Goal: Transaction & Acquisition: Subscribe to service/newsletter

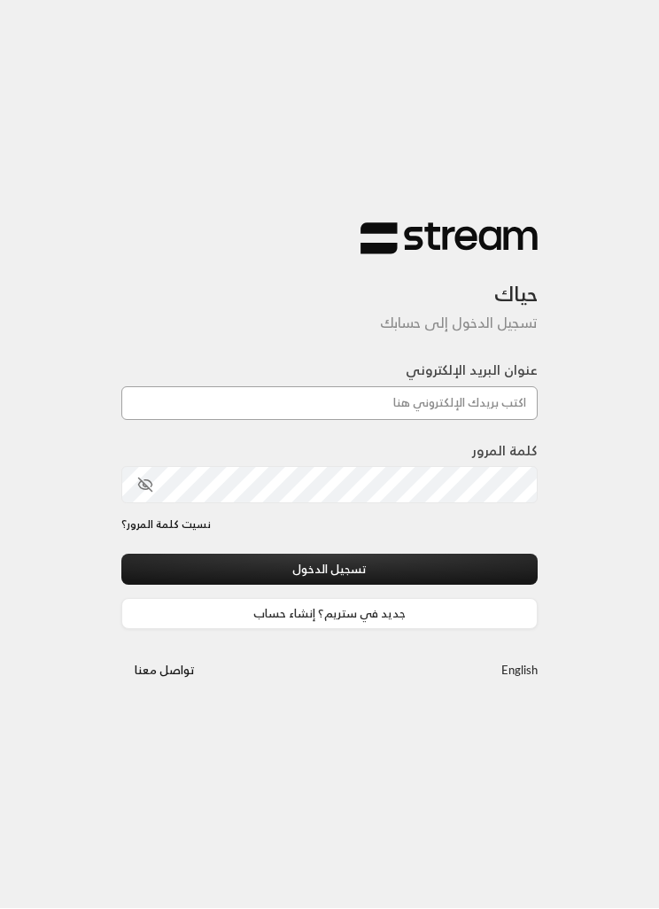
click at [523, 393] on input "عنوان البريد الإلكتروني" at bounding box center [329, 404] width 416 height 34
type input "[EMAIL_ADDRESS][DOMAIN_NAME]"
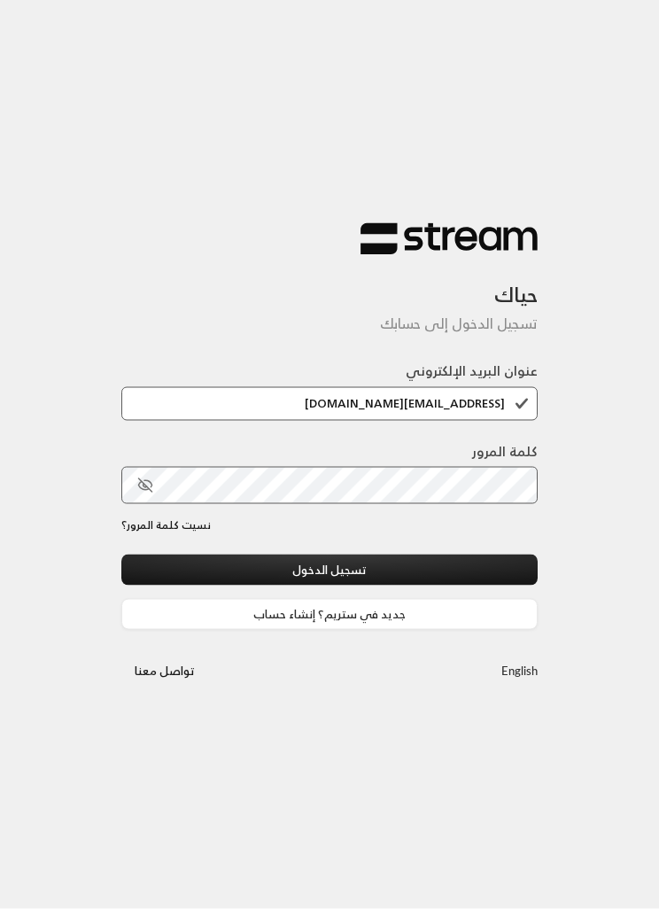
click at [329, 570] on button "تسجيل الدخول" at bounding box center [329, 569] width 416 height 31
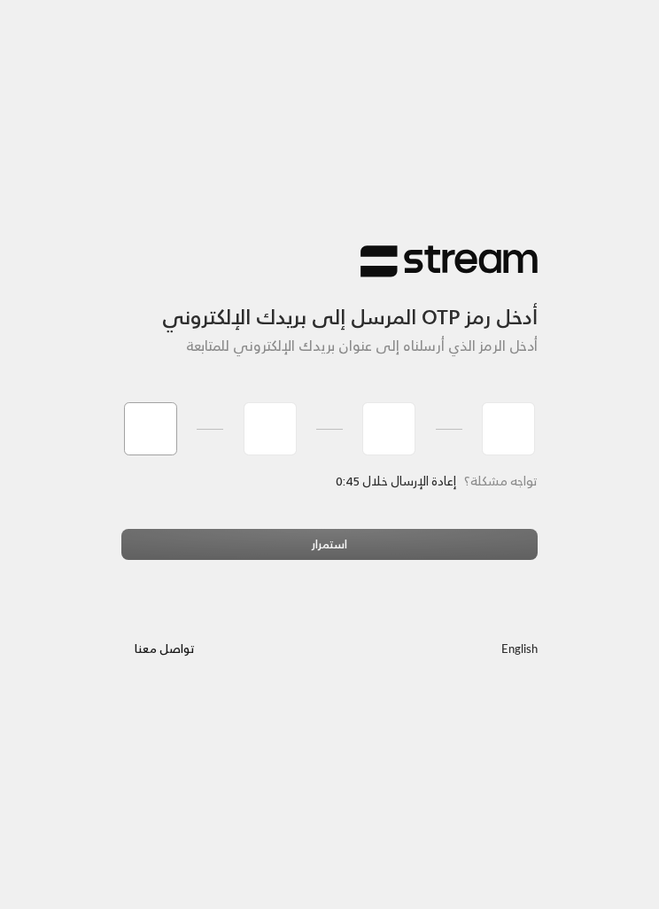
type input "0"
type input "6"
type input "1"
type input "4"
click at [417, 541] on div "استمرار" at bounding box center [329, 551] width 416 height 44
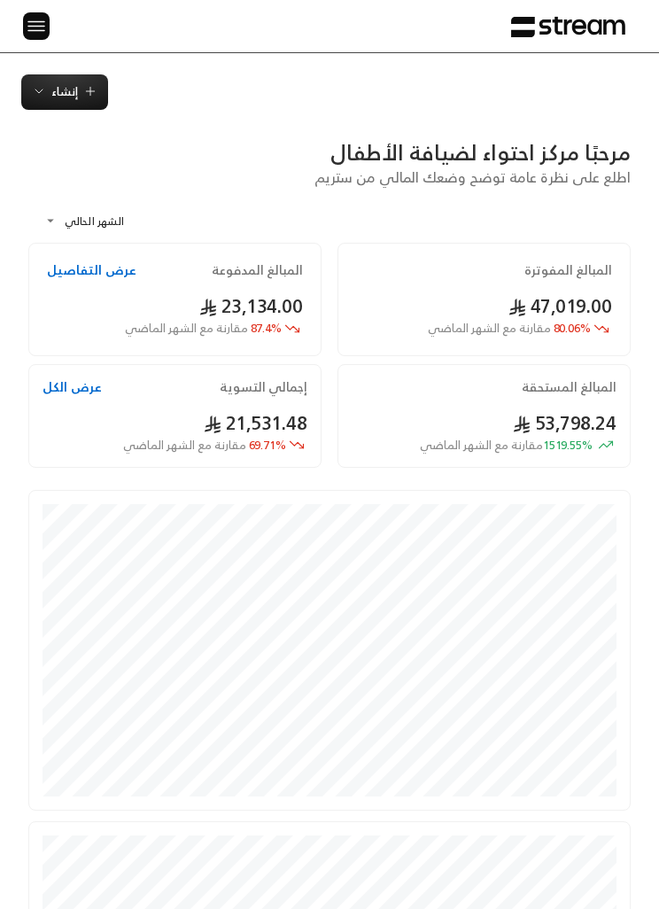
click at [43, 33] on img at bounding box center [36, 26] width 21 height 22
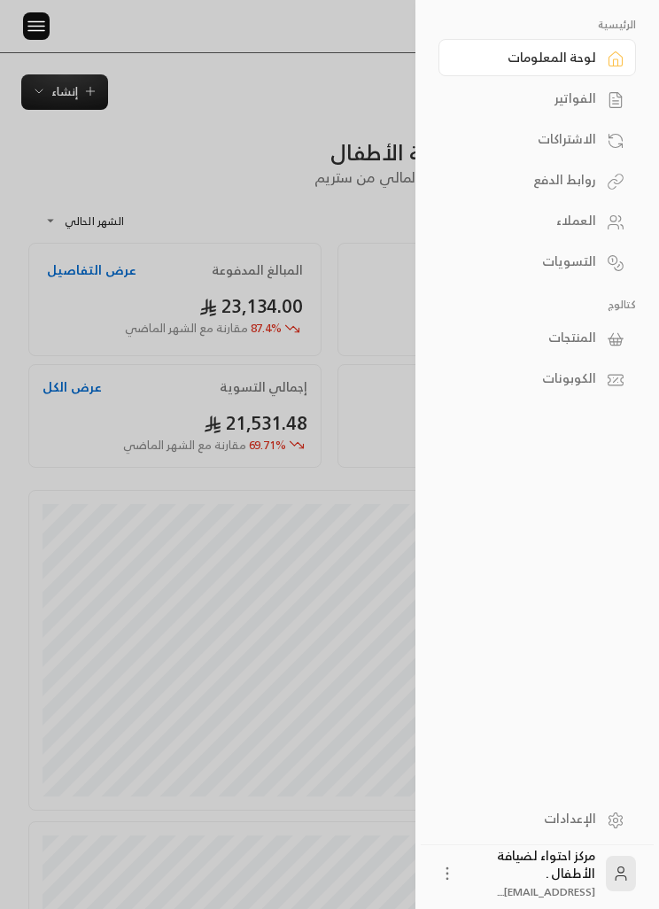
click at [594, 96] on div "الفواتير" at bounding box center [527, 98] width 135 height 18
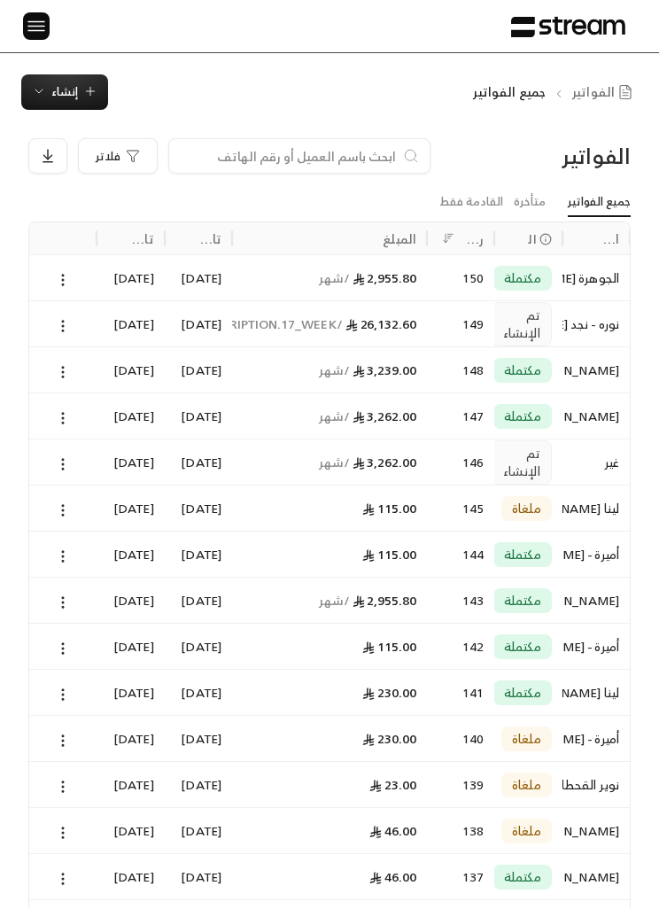
click at [56, 457] on icon at bounding box center [63, 464] width 16 height 16
click at [82, 507] on li "عرض" at bounding box center [81, 508] width 43 height 30
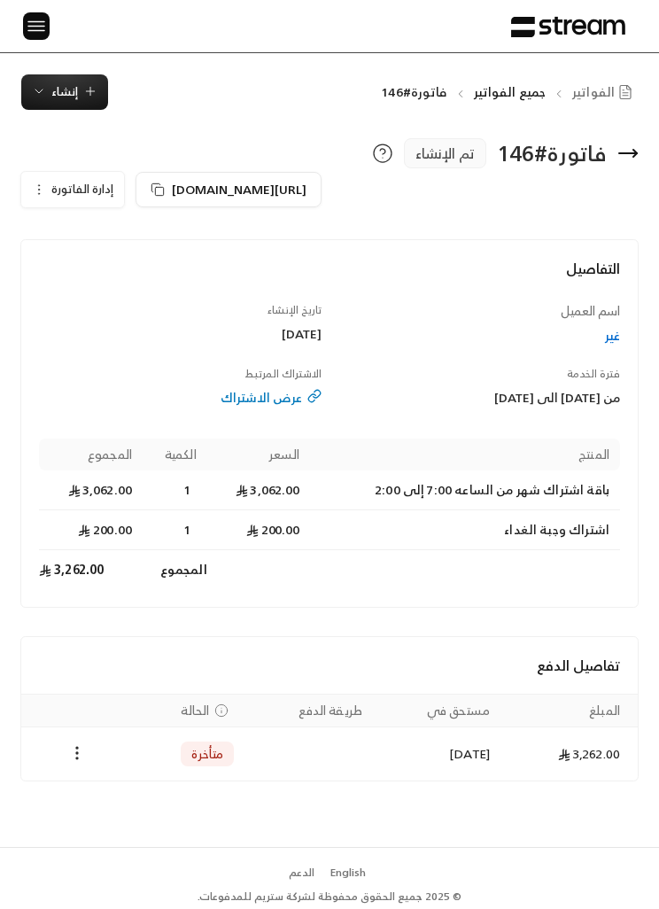
click at [39, 23] on img at bounding box center [36, 26] width 21 height 22
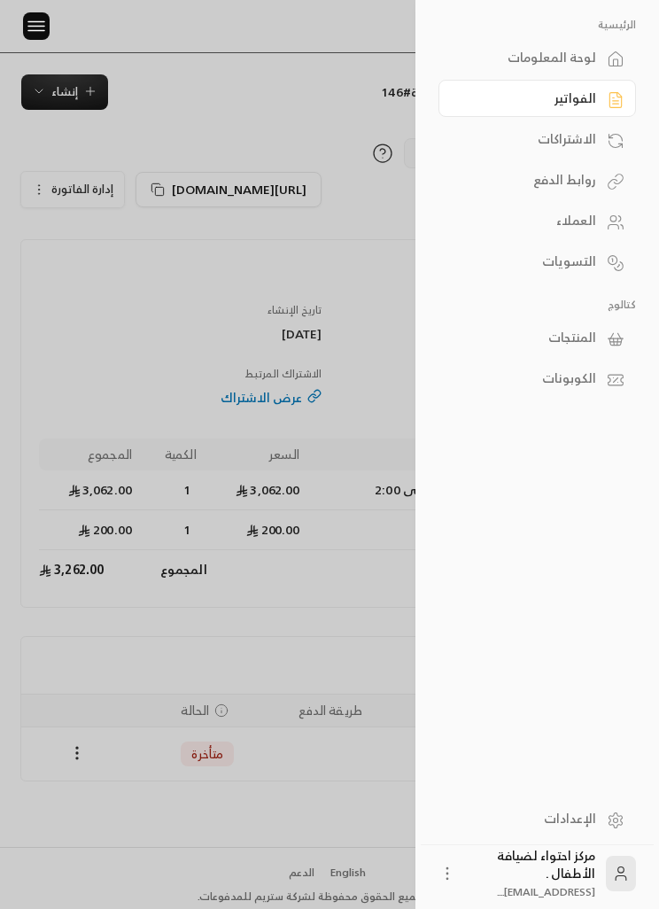
click at [297, 68] on div at bounding box center [329, 454] width 659 height 909
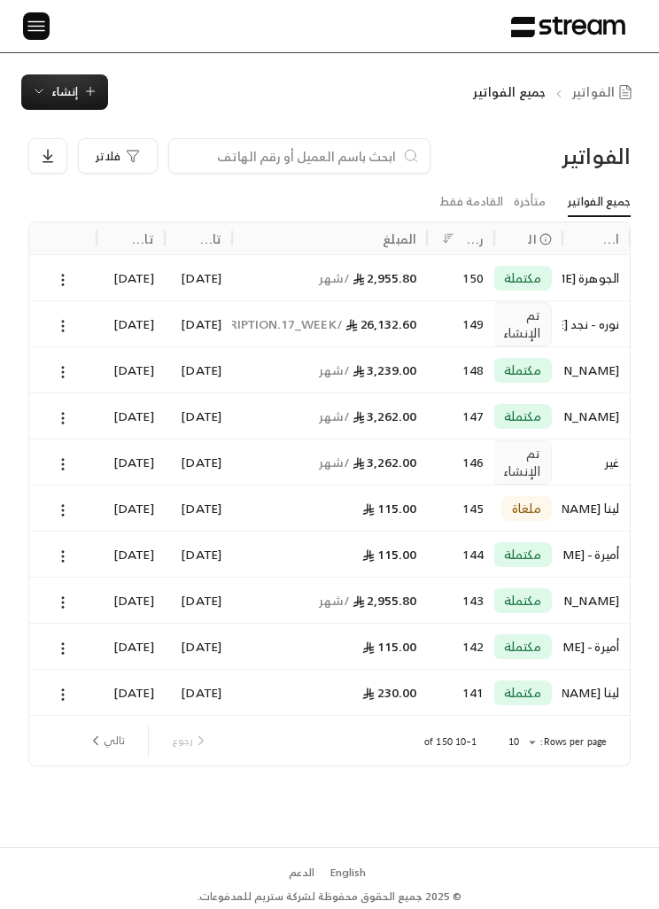
click at [94, 87] on icon "button" at bounding box center [90, 91] width 14 height 14
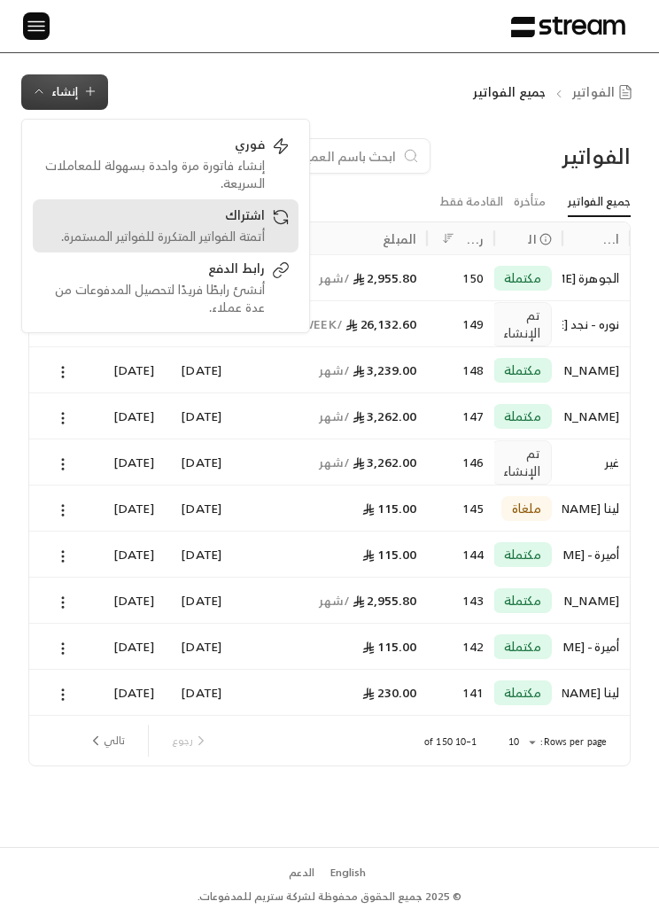
click at [251, 233] on div "أتمتة الفواتير المتكررة للفواتير المستمرة." at bounding box center [153, 237] width 223 height 18
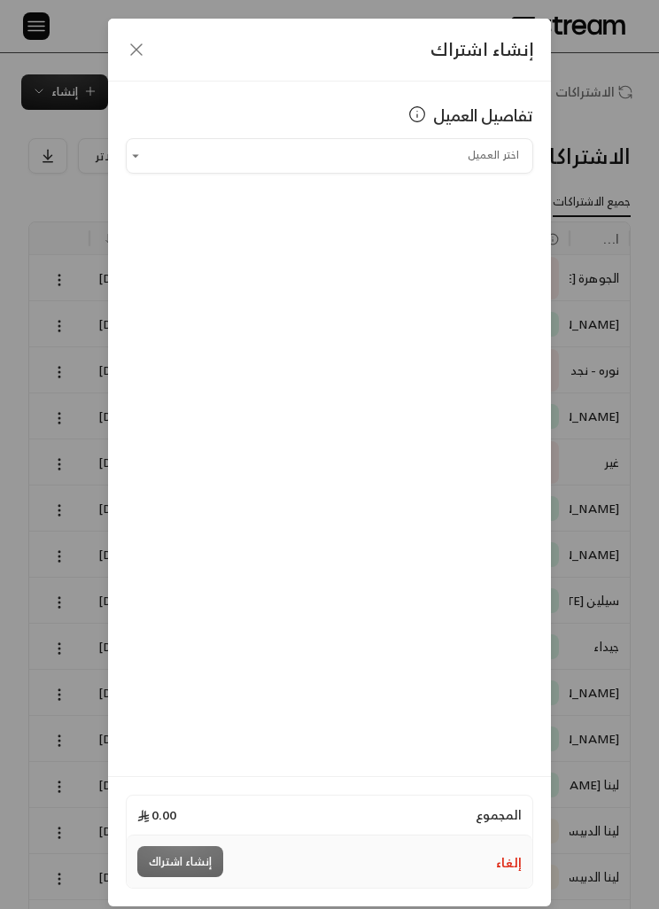
click at [498, 152] on input "اختر العميل" at bounding box center [329, 155] width 407 height 29
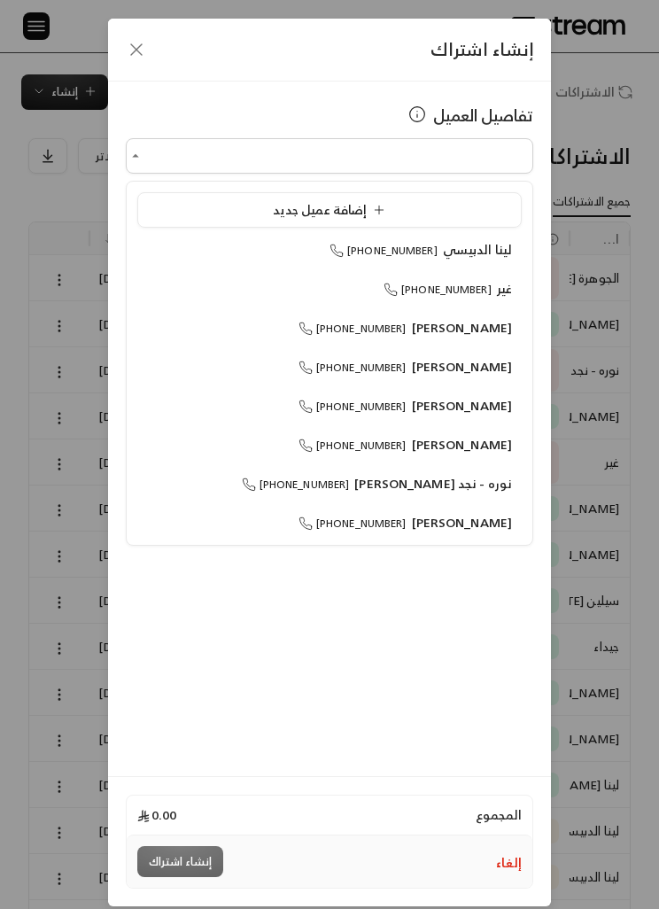
click at [473, 207] on div "إضافة عميل جديد" at bounding box center [329, 210] width 365 height 18
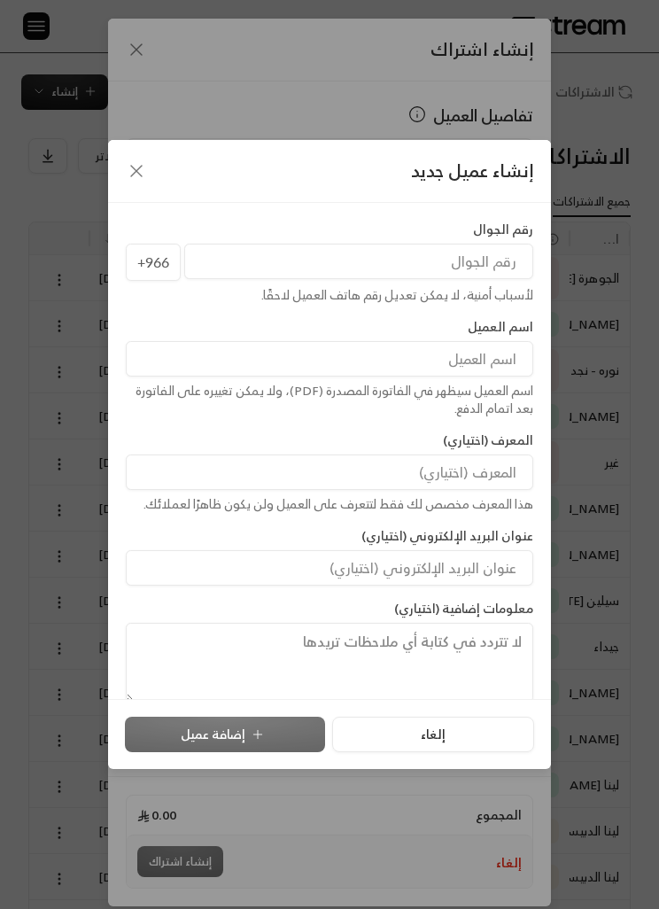
click at [452, 252] on input "tel" at bounding box center [358, 261] width 349 height 35
type input "592774667"
click at [513, 360] on input at bounding box center [329, 358] width 407 height 35
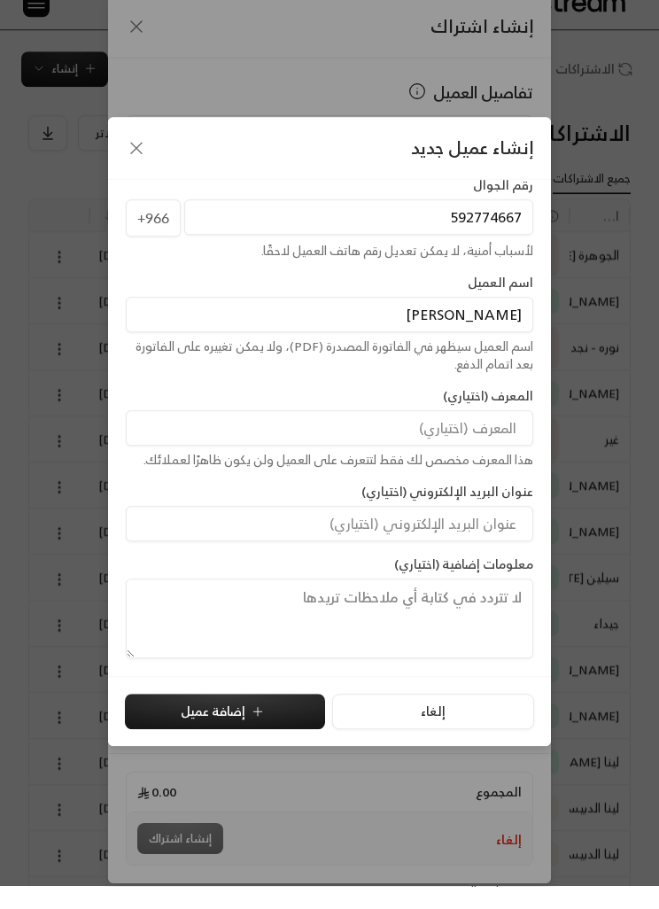
scroll to position [21, 0]
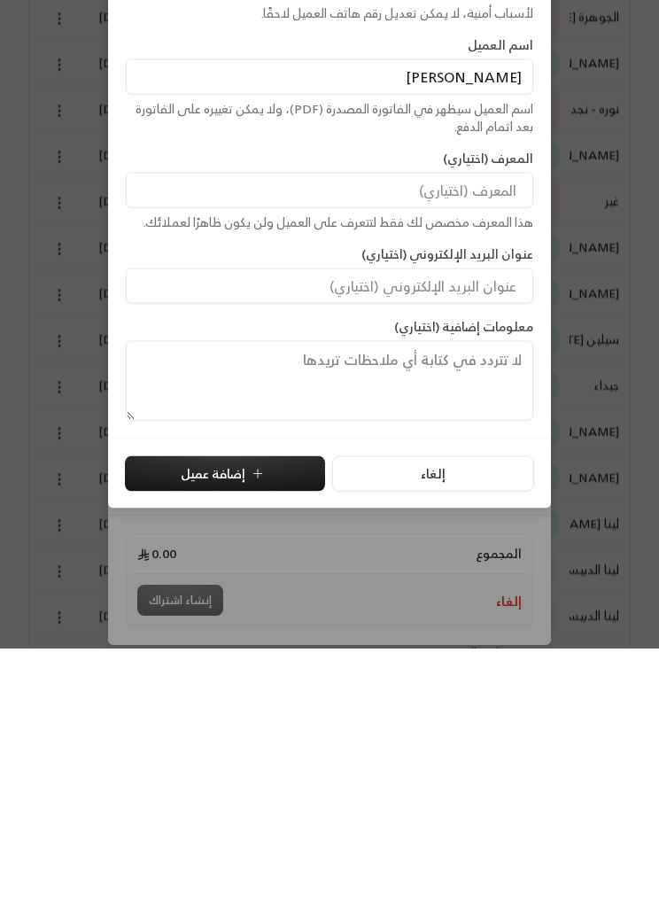
type input "[PERSON_NAME]"
click at [272, 716] on button "إضافة عميل" at bounding box center [225, 733] width 200 height 35
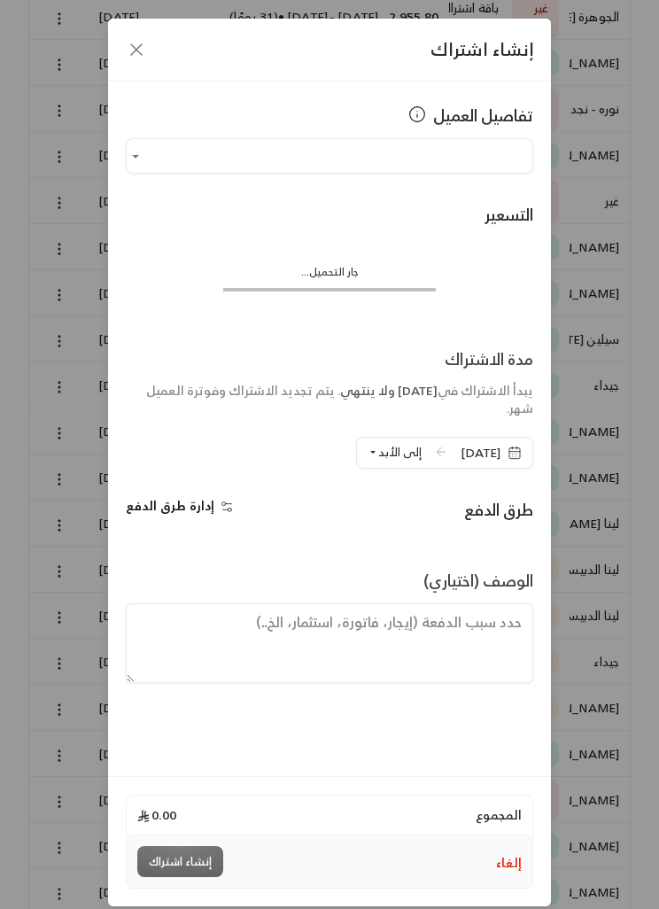
type input "**********"
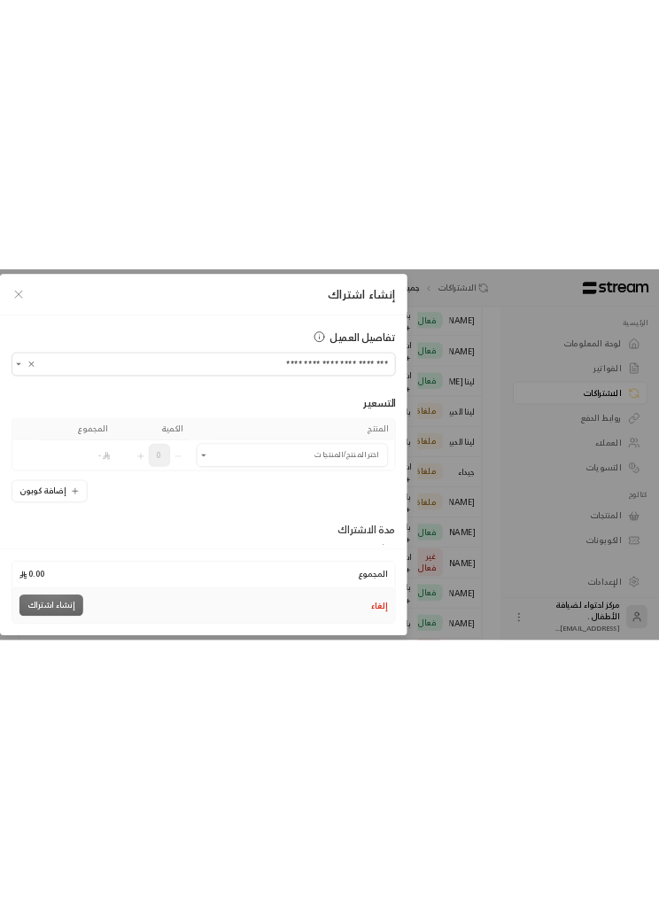
scroll to position [0, -1]
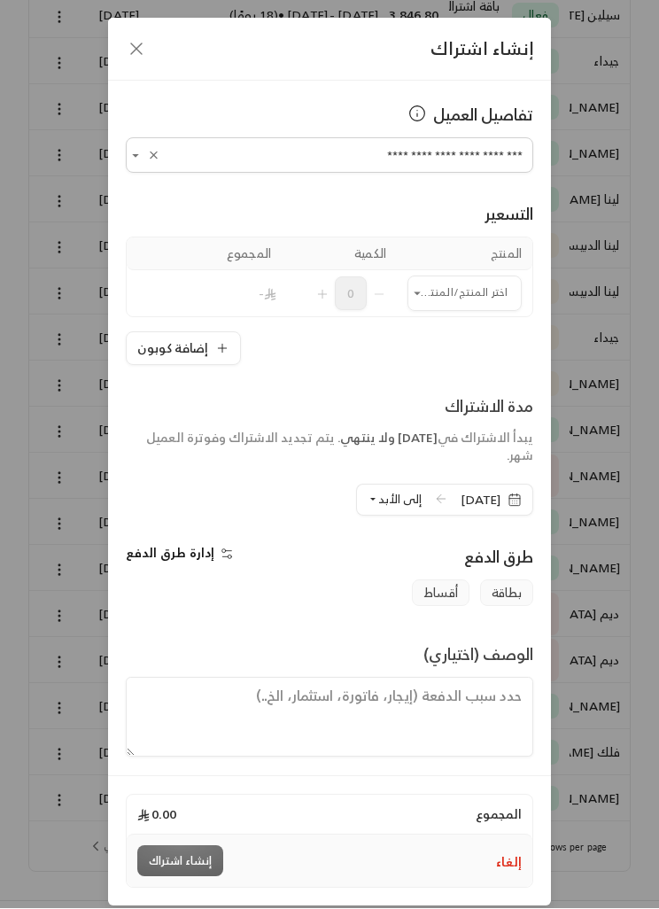
click at [454, 294] on input "اختر العميل" at bounding box center [464, 293] width 114 height 29
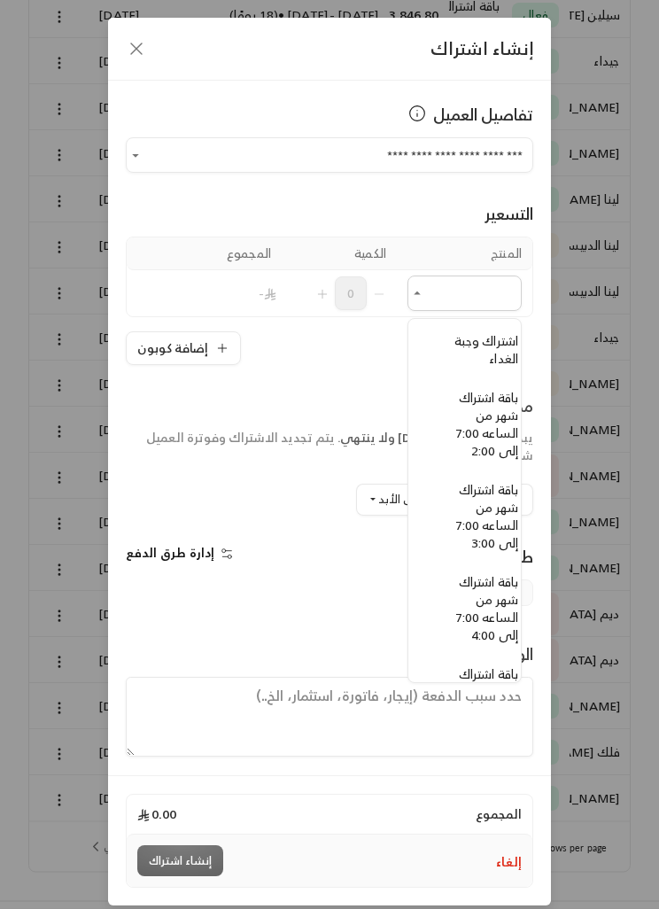
click at [490, 430] on span "باقة اشتراك شهر من الساعه 7:00 إلى 2:00" at bounding box center [487, 424] width 62 height 75
type input "**********"
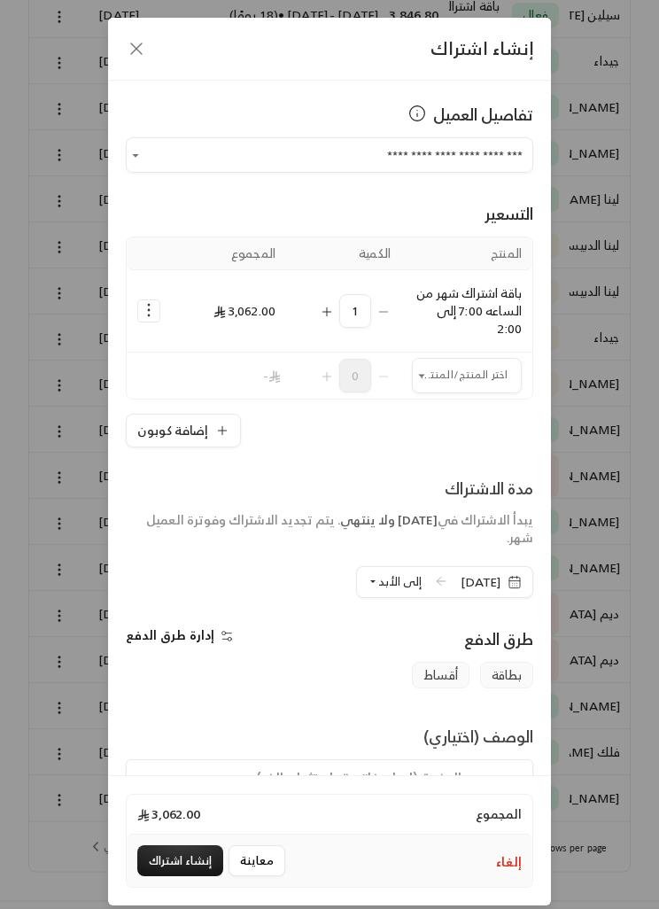
click at [491, 370] on input "اختر العميل" at bounding box center [467, 375] width 110 height 29
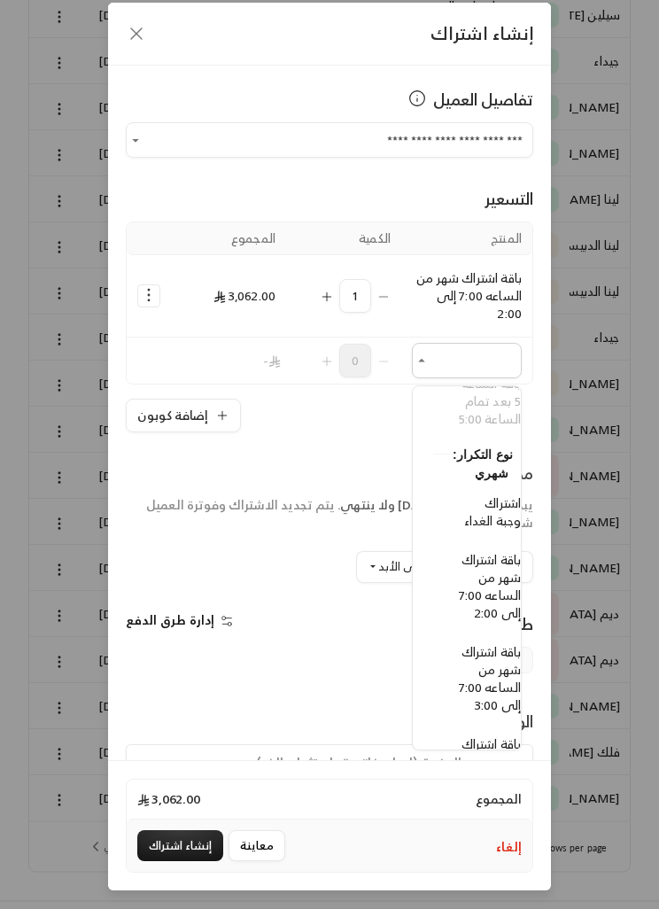
click at [500, 512] on span "اشتراك وجبة الغداء" at bounding box center [492, 512] width 57 height 40
type input "**********"
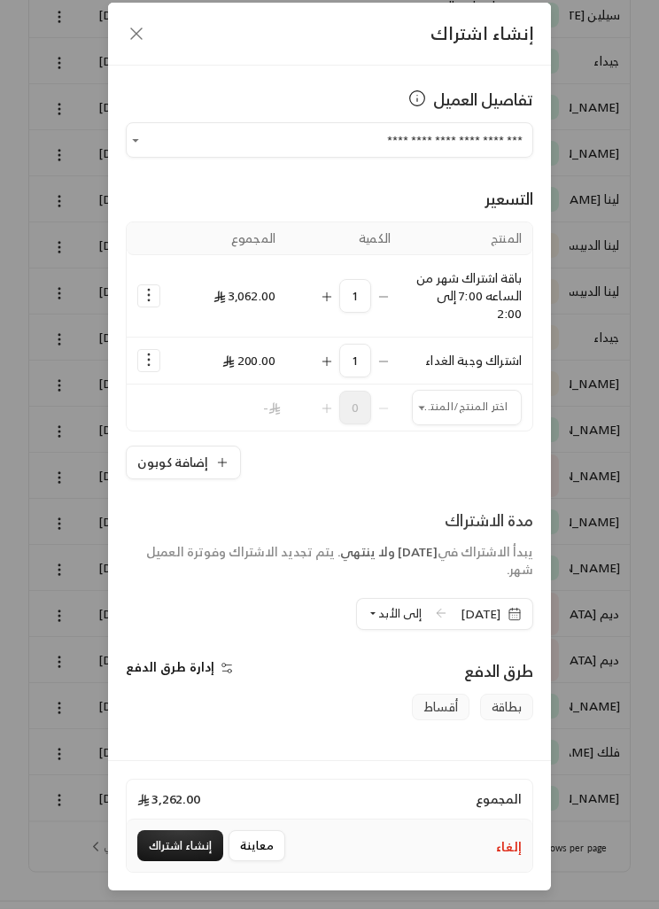
click at [505, 621] on span "[DATE]" at bounding box center [490, 615] width 61 height 18
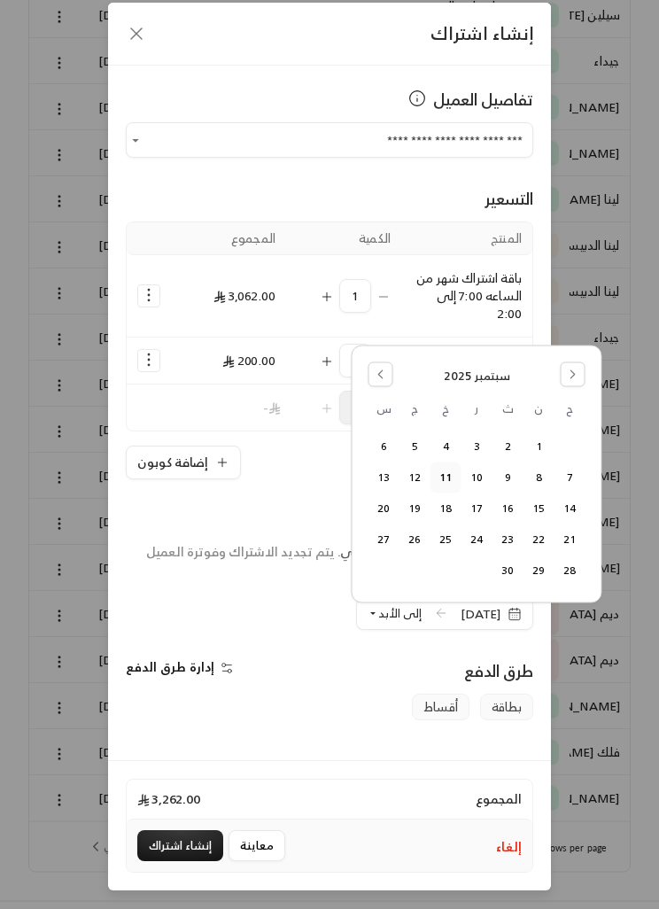
click at [569, 512] on button "14" at bounding box center [569, 508] width 29 height 29
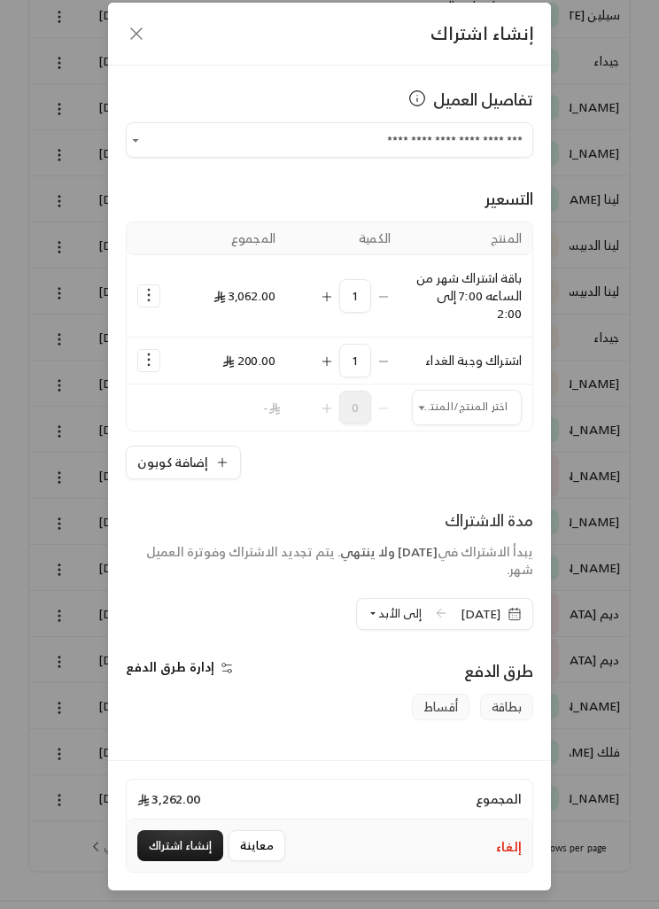
click at [378, 620] on span "إلى الأبد" at bounding box center [399, 614] width 43 height 20
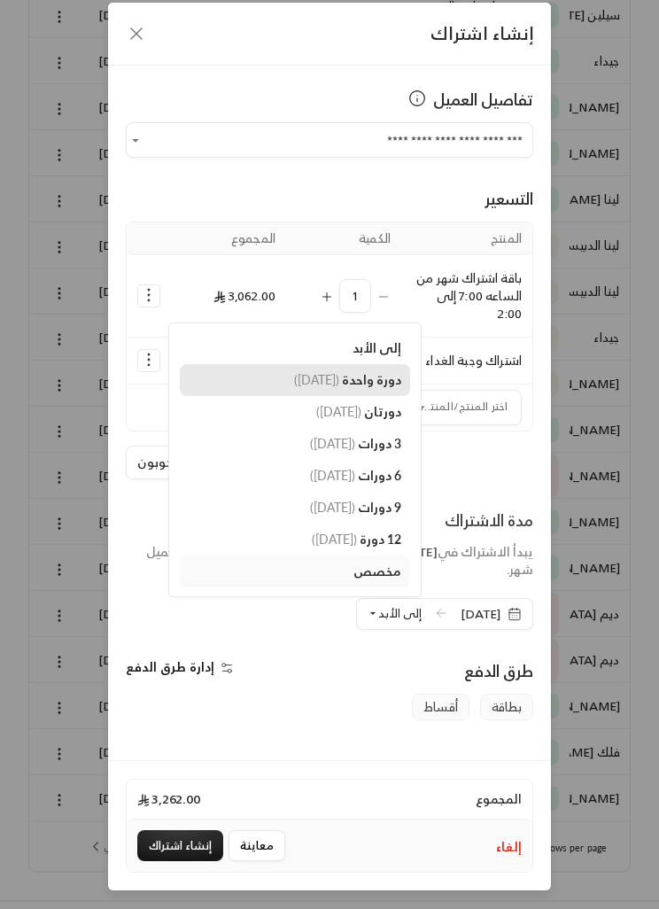
click at [361, 385] on span "دورة واحدة" at bounding box center [371, 380] width 59 height 15
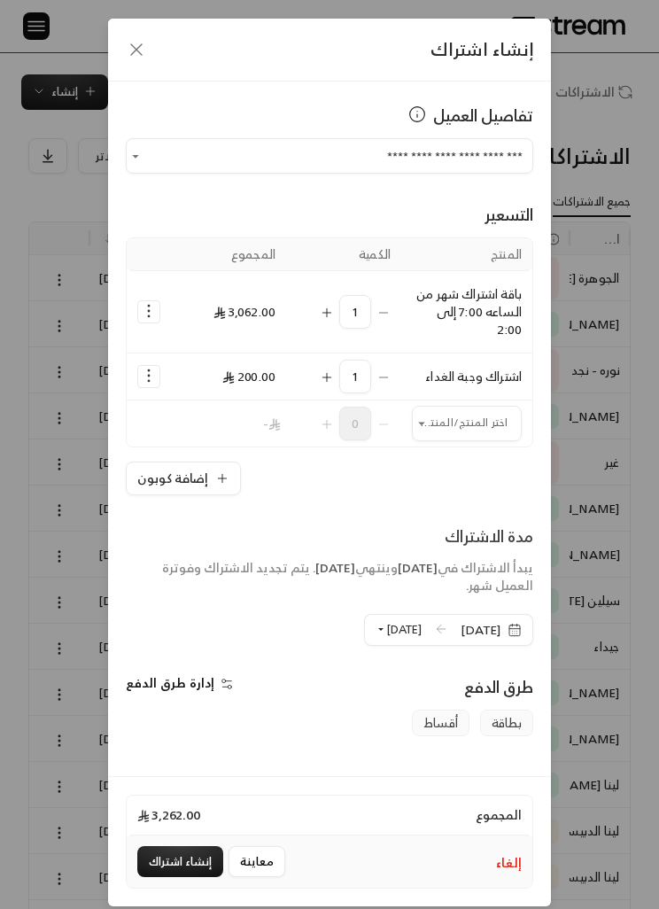
click at [195, 877] on button "إنشاء اشتراك" at bounding box center [180, 861] width 86 height 31
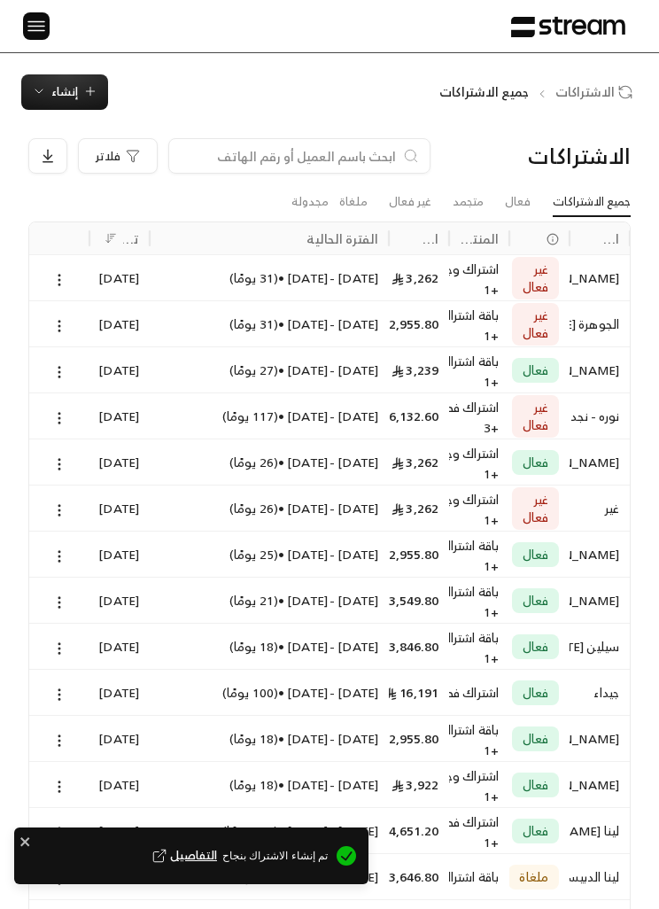
click at [63, 325] on icon at bounding box center [59, 326] width 16 height 16
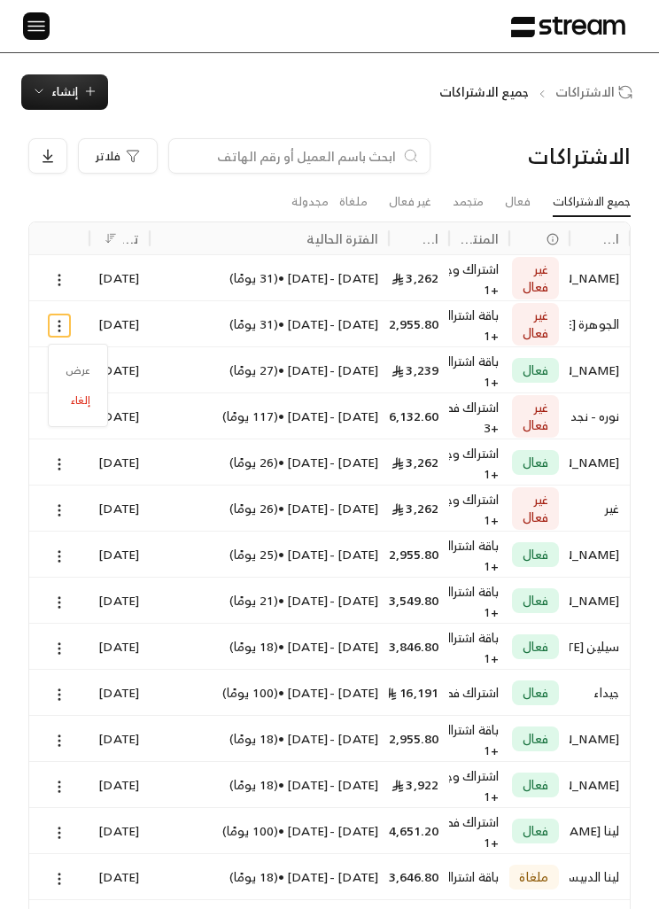
click at [616, 333] on div at bounding box center [329, 454] width 659 height 909
click at [607, 321] on div "الجوهرة [PERSON_NAME]" at bounding box center [599, 323] width 39 height 45
